Goal: Task Accomplishment & Management: Manage account settings

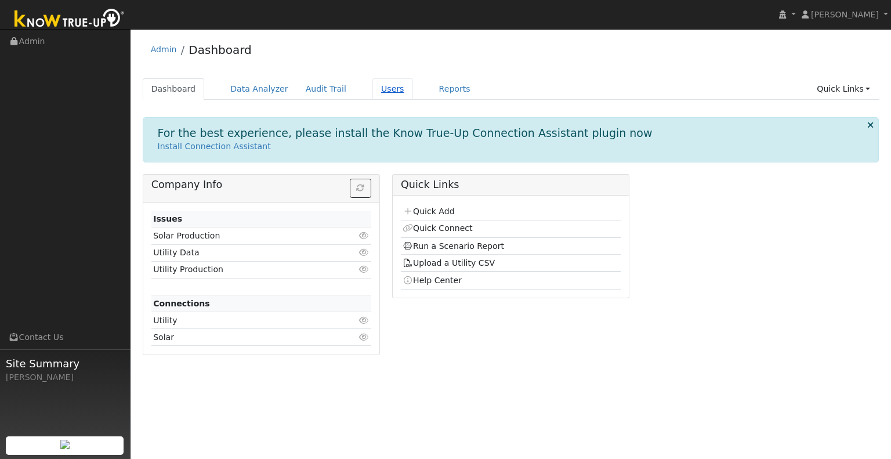
click at [380, 89] on link "Users" at bounding box center [392, 88] width 41 height 21
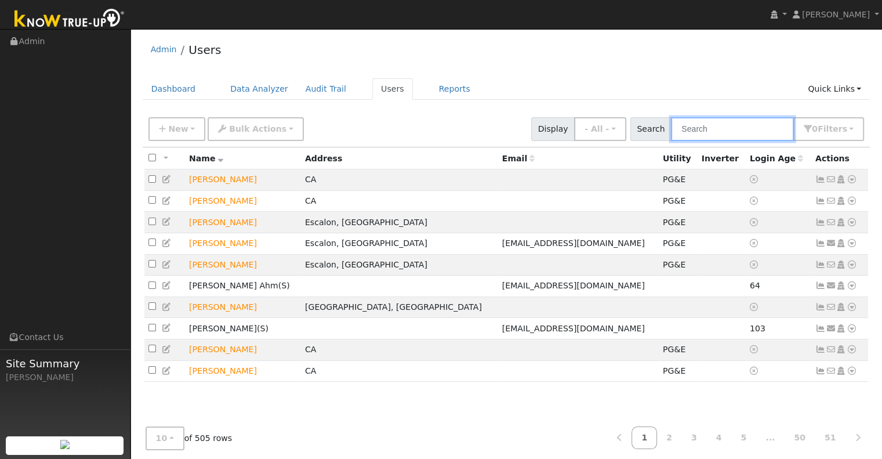
click at [759, 128] on input "text" at bounding box center [732, 129] width 123 height 24
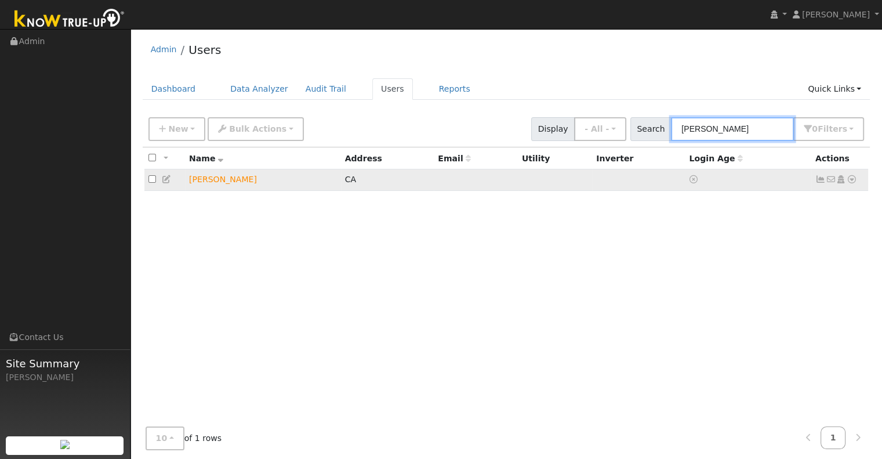
type input "[PERSON_NAME]"
click at [853, 178] on link at bounding box center [852, 179] width 10 height 12
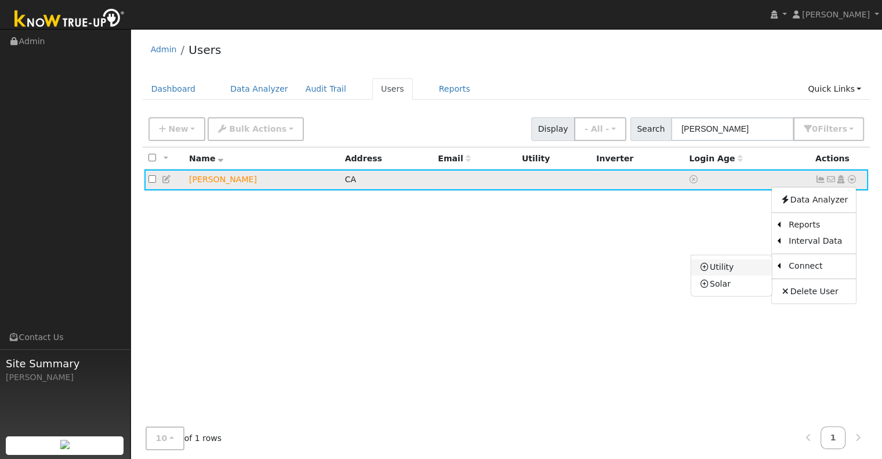
click at [755, 268] on link "Utility" at bounding box center [732, 267] width 81 height 16
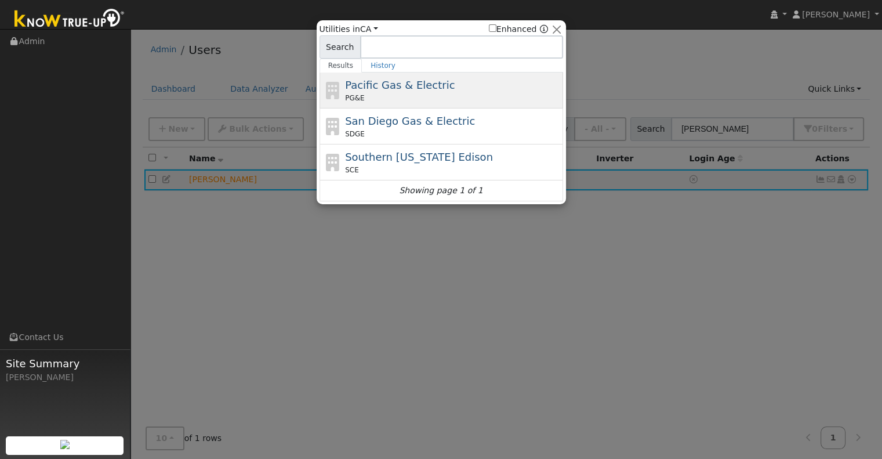
click at [410, 87] on span "Pacific Gas & Electric" at bounding box center [400, 85] width 110 height 12
